Goal: Browse casually

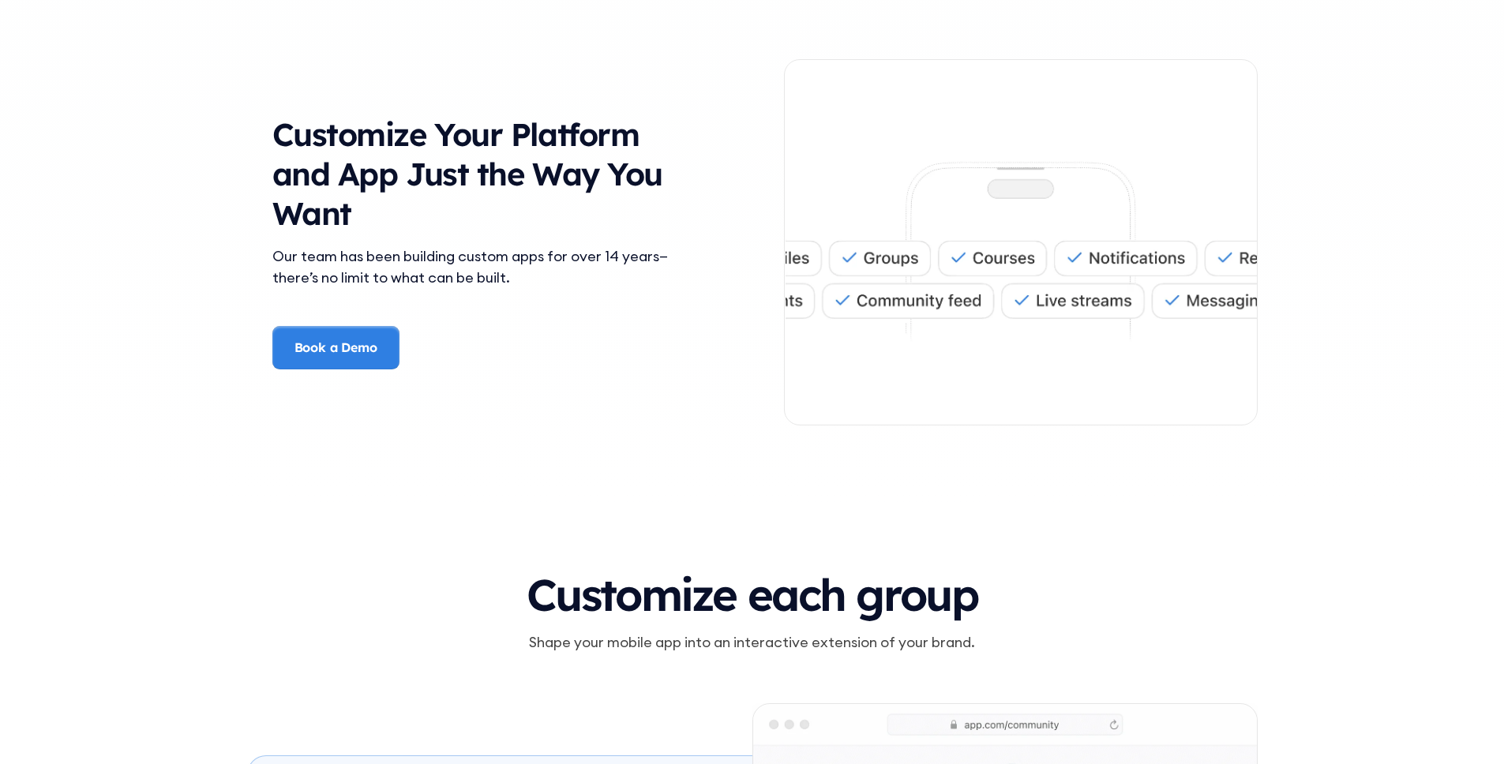
scroll to position [4053, 0]
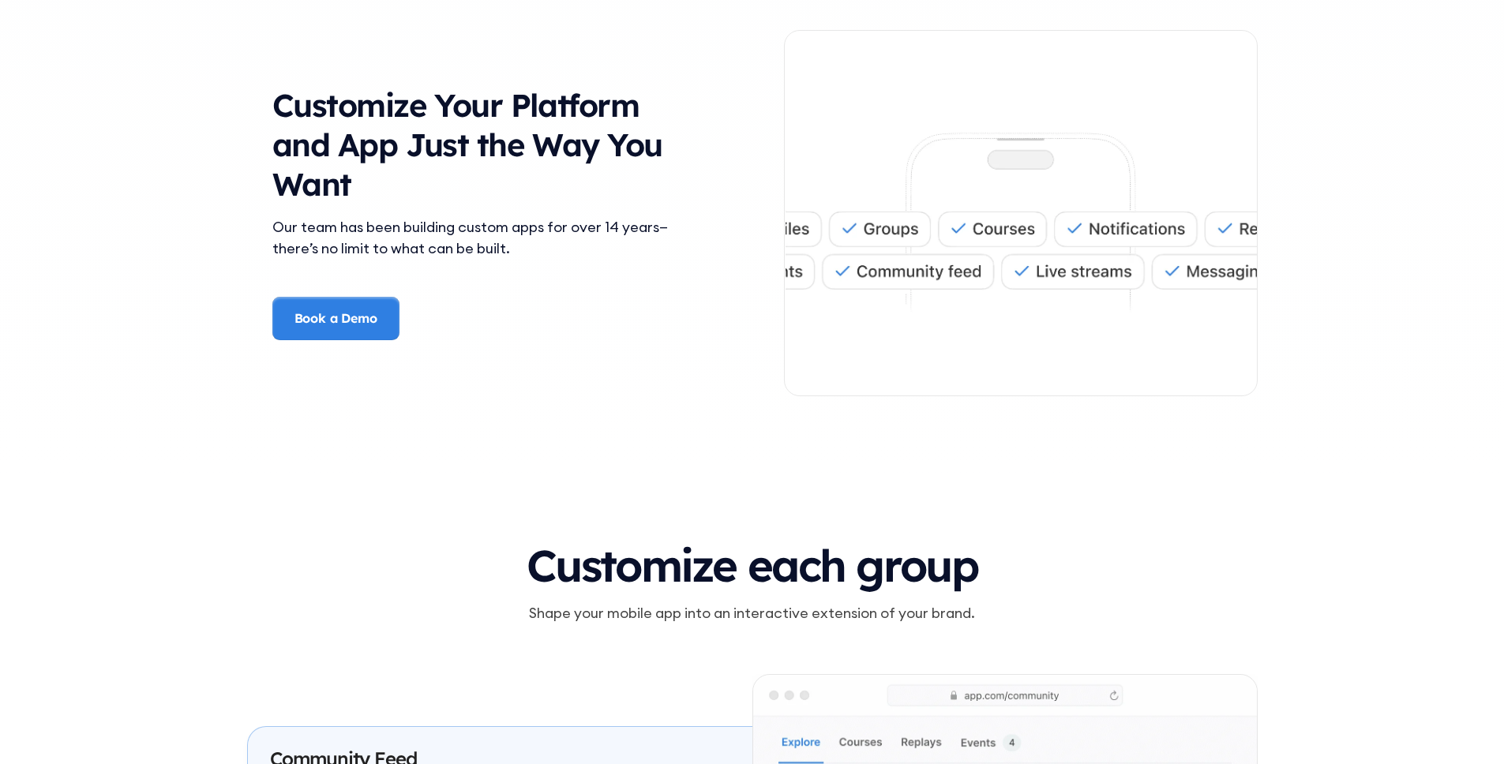
click at [357, 117] on h3 "Customize Your Platform and App Just the Way You Want" at bounding box center [483, 144] width 423 height 118
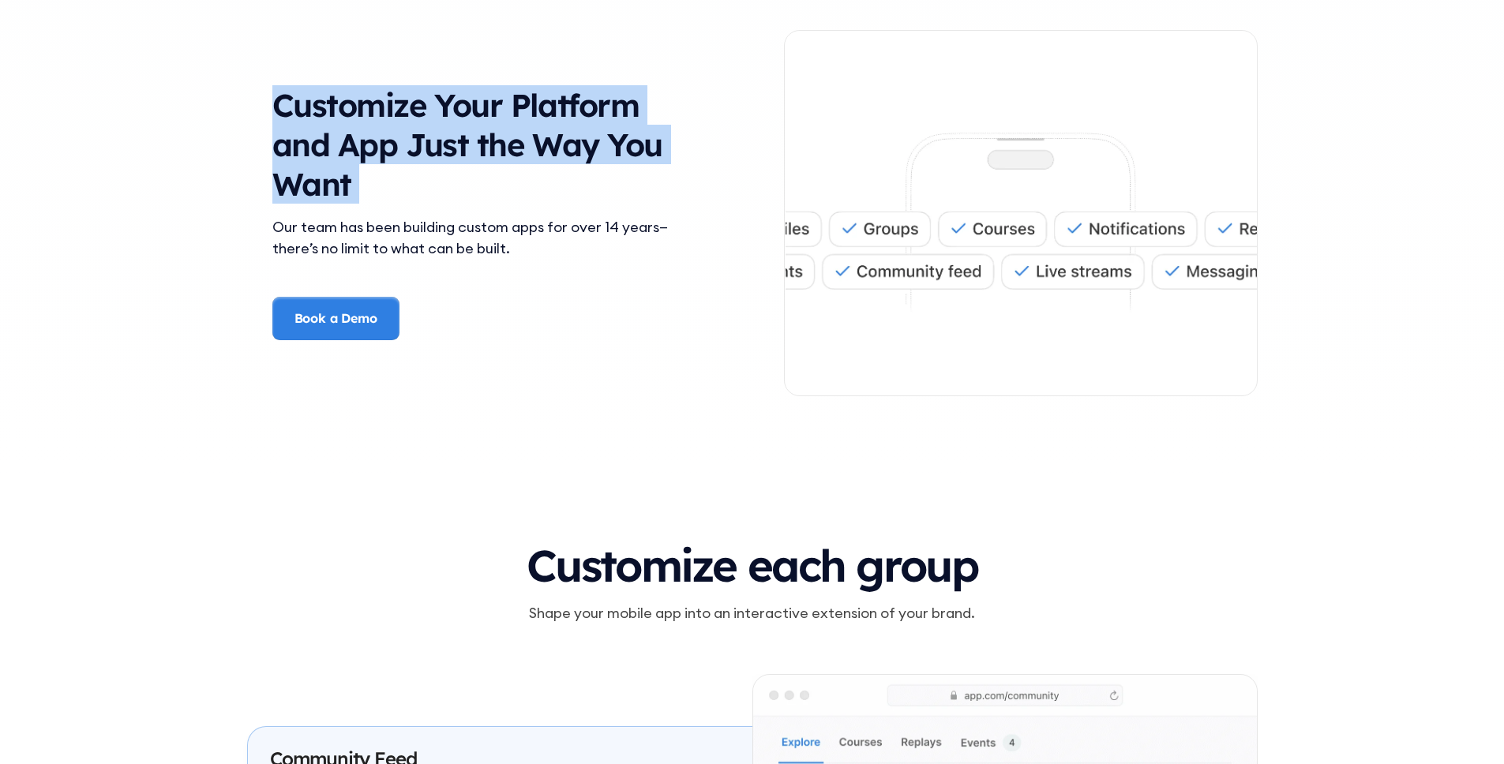
drag, startPoint x: 357, startPoint y: 117, endPoint x: 519, endPoint y: 179, distance: 173.4
click at [519, 179] on h3 "Customize Your Platform and App Just the Way You Want" at bounding box center [483, 144] width 423 height 118
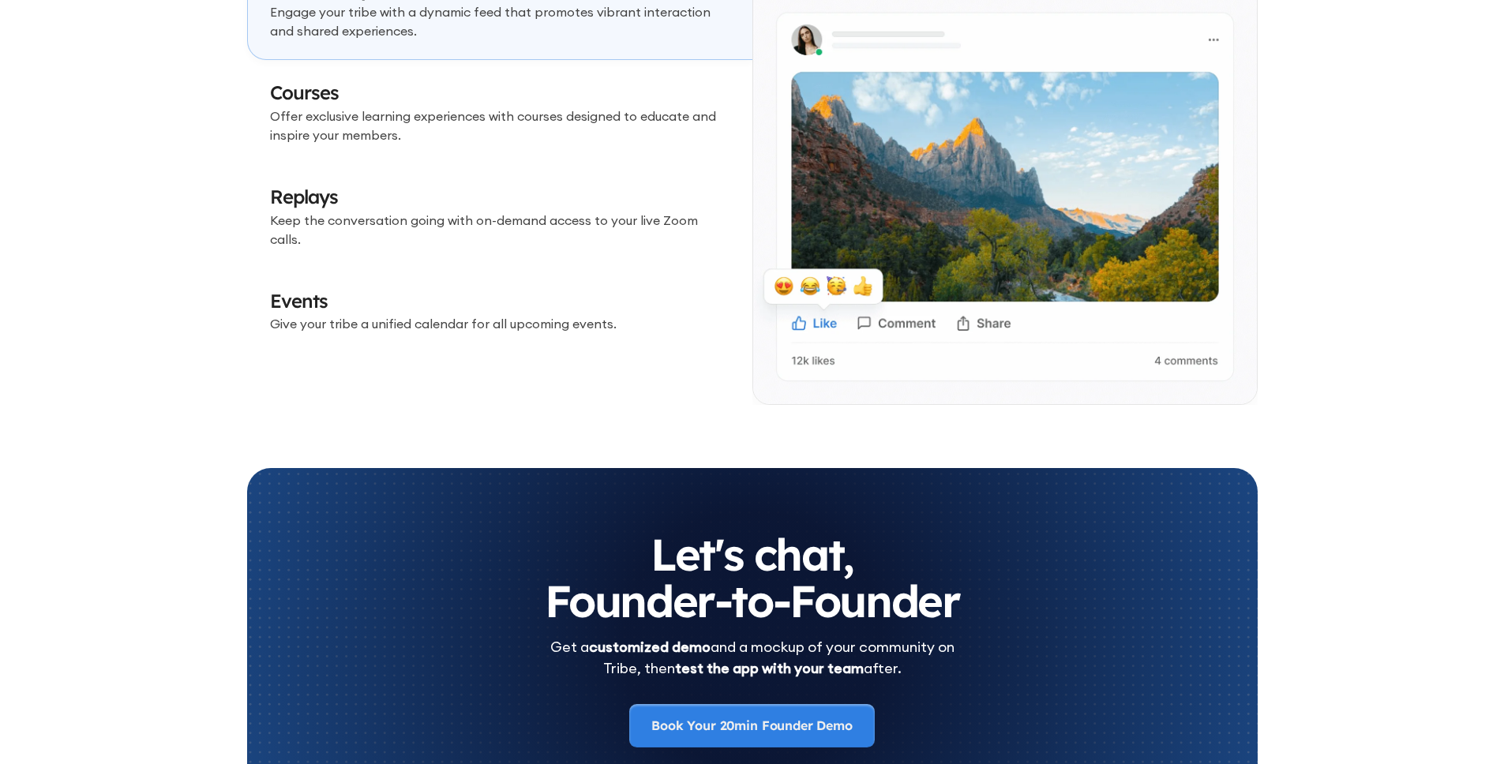
scroll to position [5088, 0]
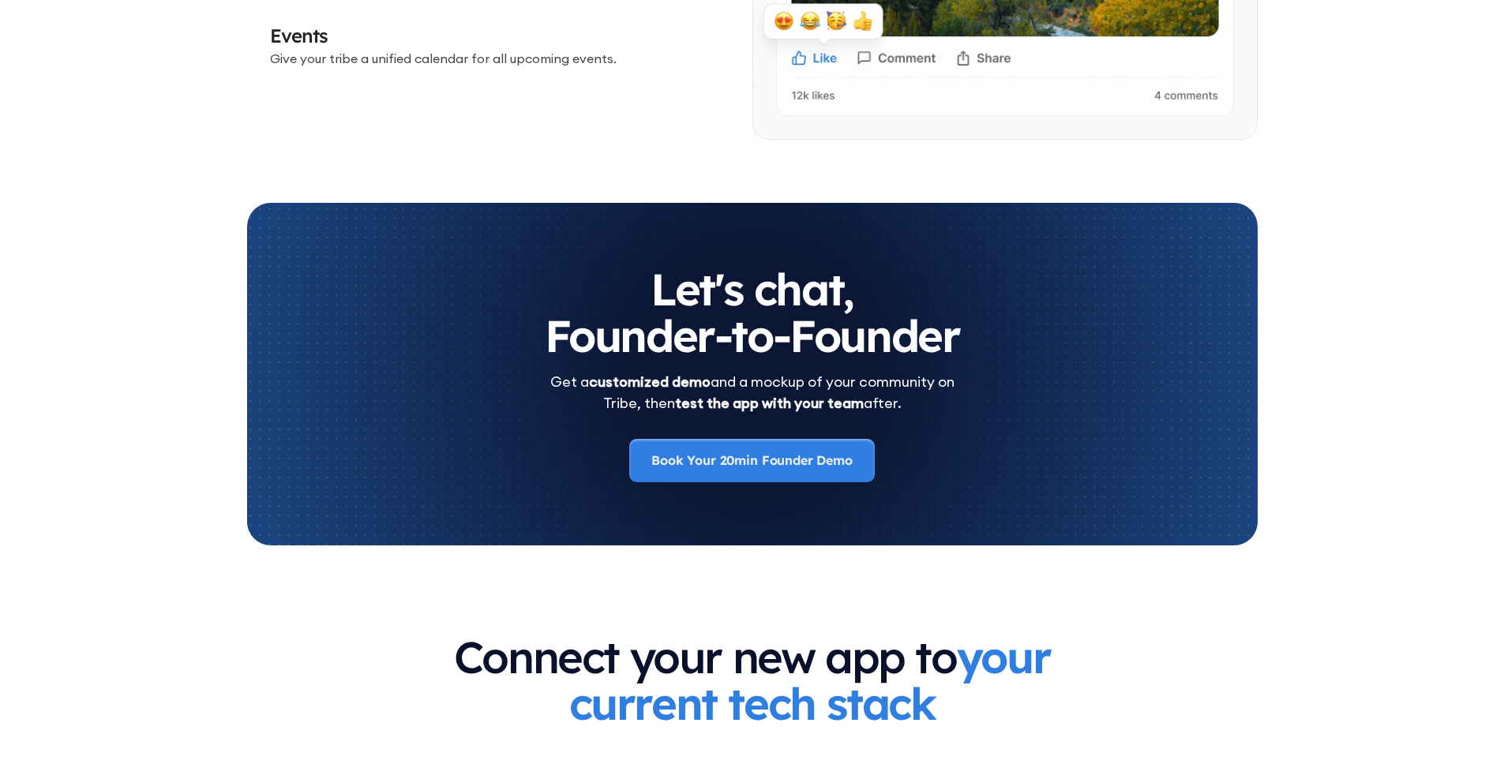
click at [698, 282] on h2 "Let's chat, Founder-to-Founder" at bounding box center [752, 312] width 947 height 93
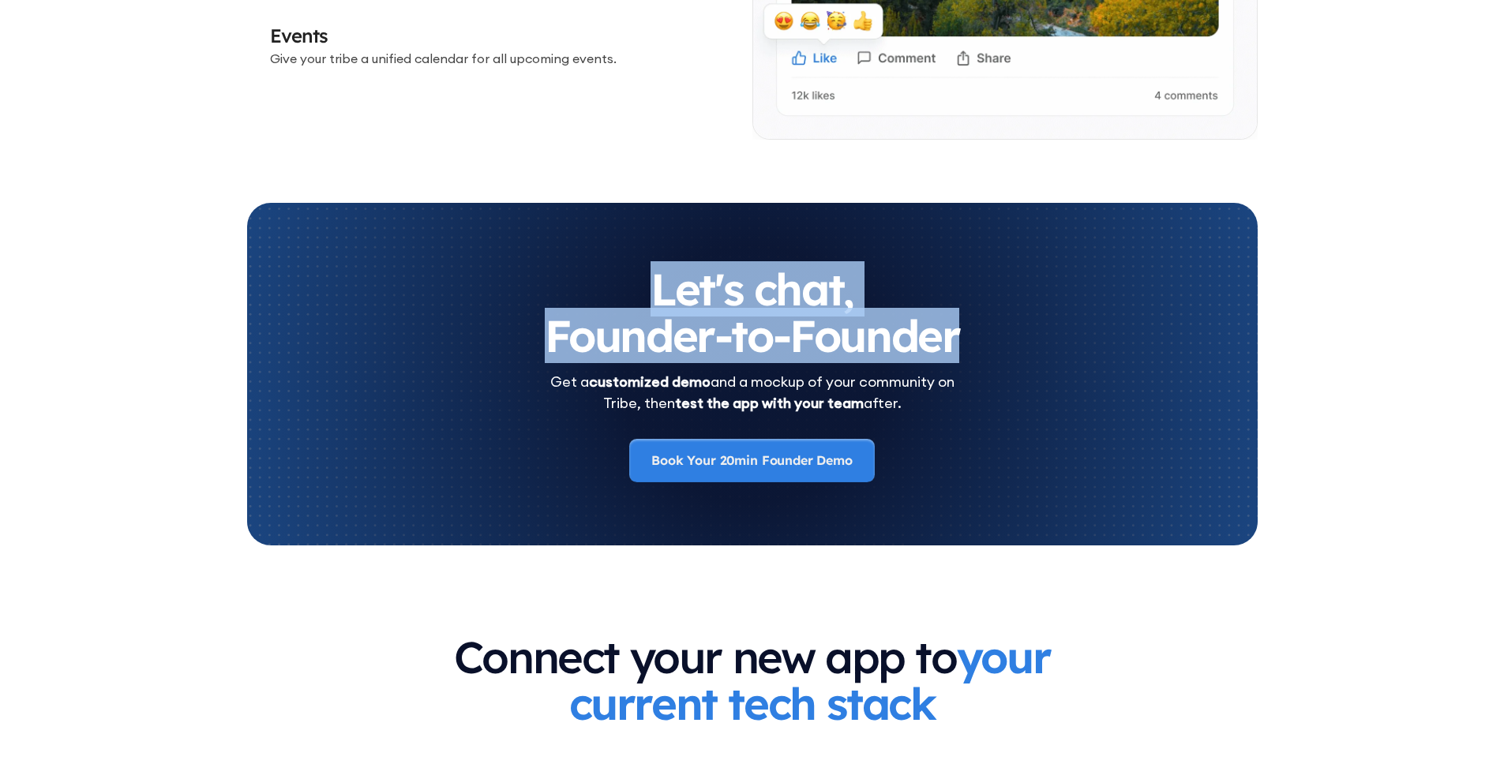
drag, startPoint x: 698, startPoint y: 282, endPoint x: 872, endPoint y: 323, distance: 179.2
click at [872, 323] on h2 "Let's chat, Founder-to-Founder" at bounding box center [752, 312] width 947 height 93
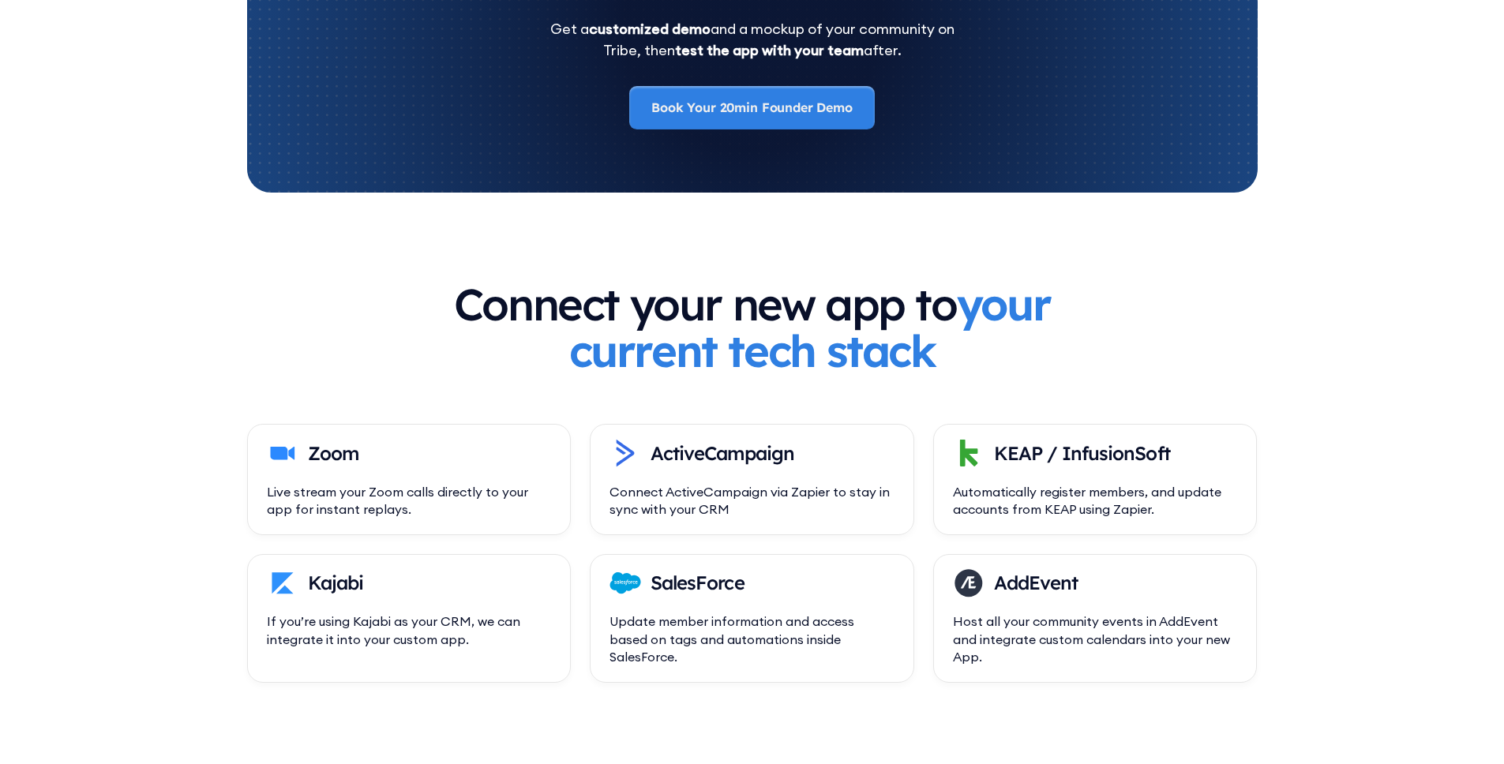
scroll to position [5488, 0]
